Goal: Book appointment/travel/reservation

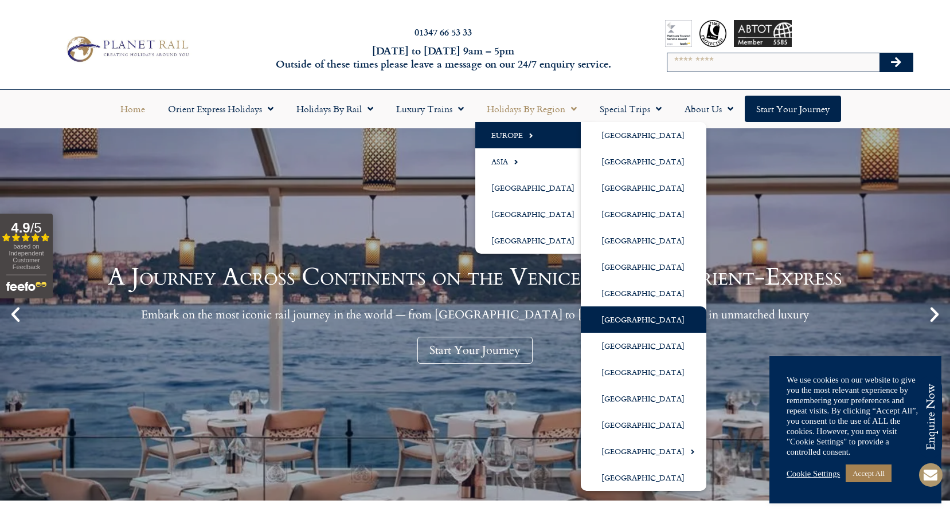
click at [636, 317] on link "[GEOGRAPHIC_DATA]" at bounding box center [644, 320] width 126 height 26
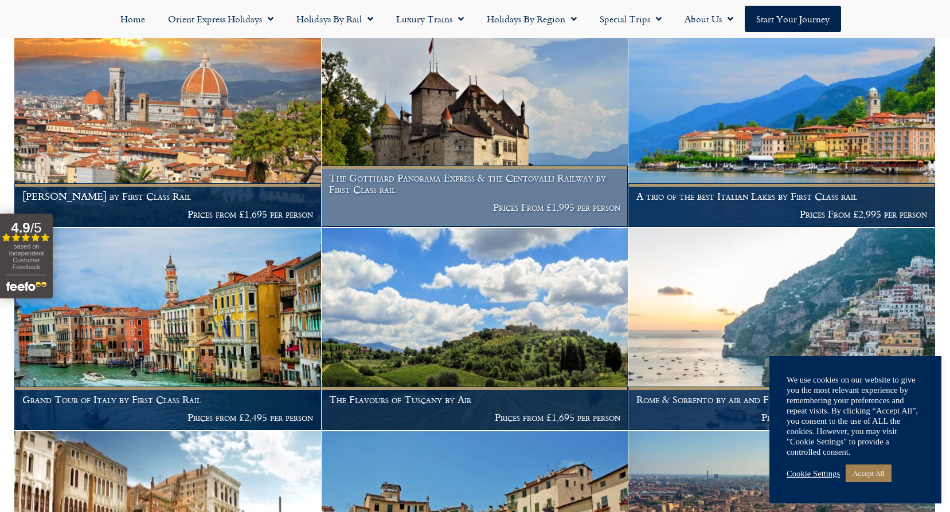
scroll to position [974, 0]
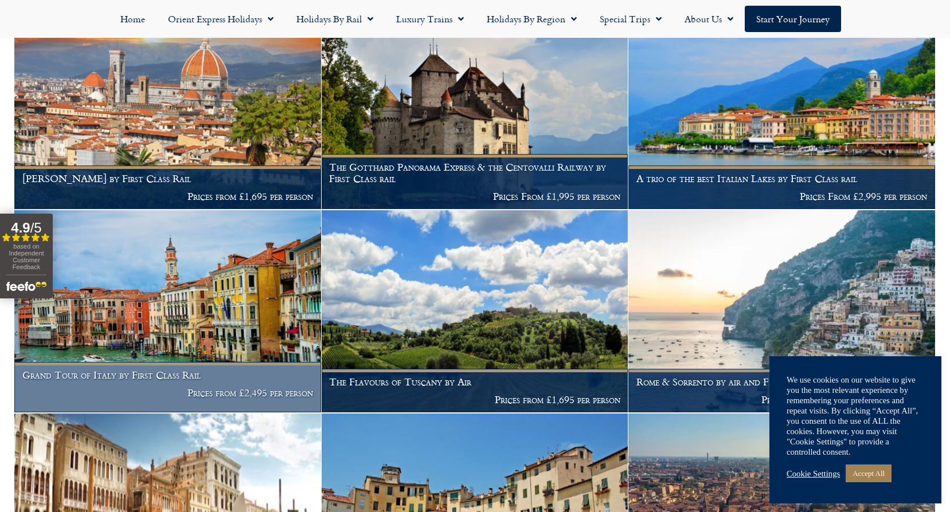
click at [171, 270] on img at bounding box center [167, 311] width 307 height 202
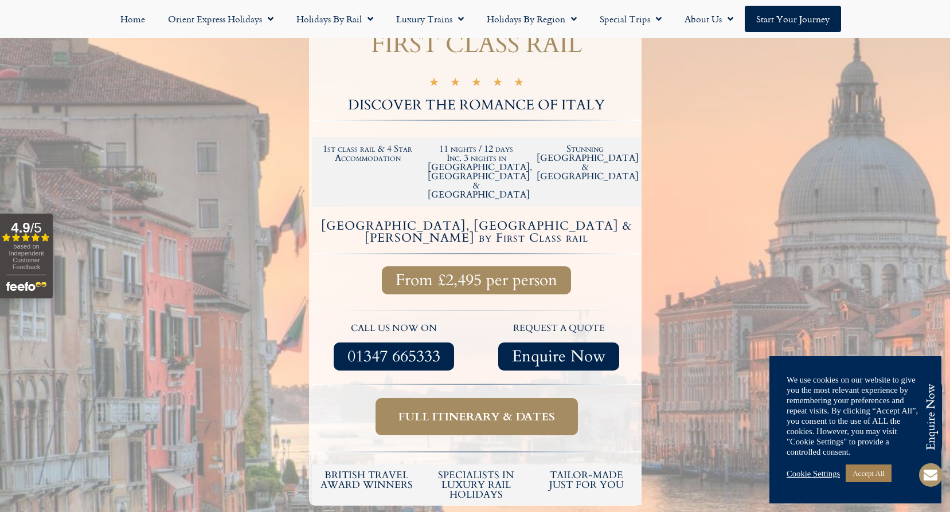
scroll to position [229, 0]
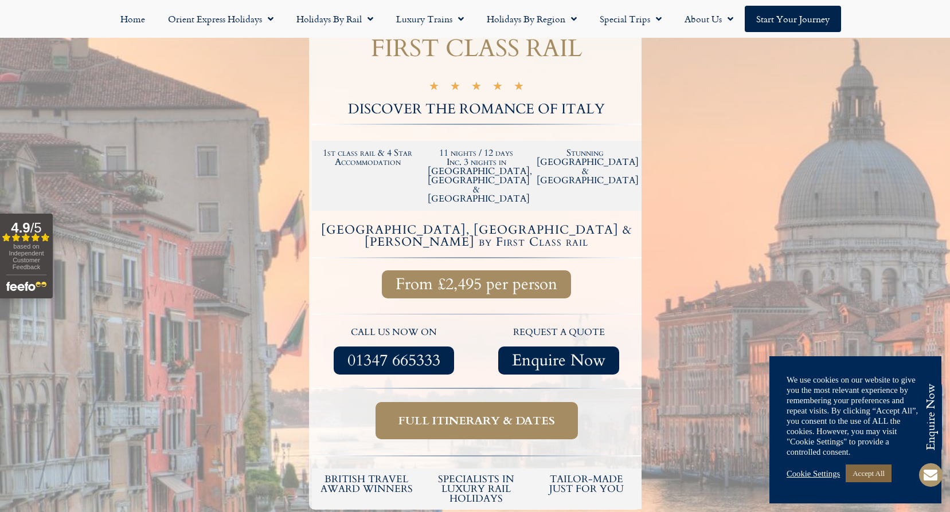
click at [875, 475] on link "Accept All" at bounding box center [868, 474] width 46 height 18
